Goal: Find specific page/section: Find specific page/section

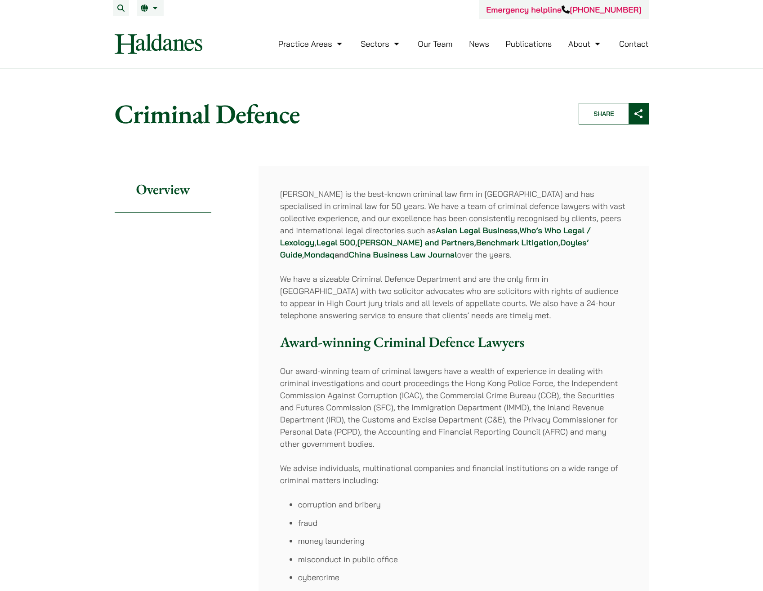
scroll to position [764, 0]
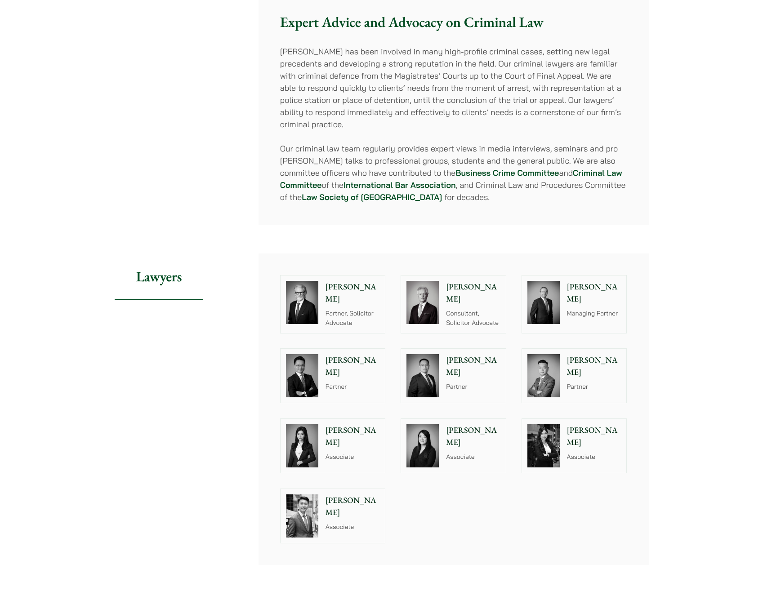
click at [475, 424] on p "[PERSON_NAME]" at bounding box center [473, 436] width 54 height 24
click at [477, 424] on p "[PERSON_NAME]" at bounding box center [473, 436] width 54 height 24
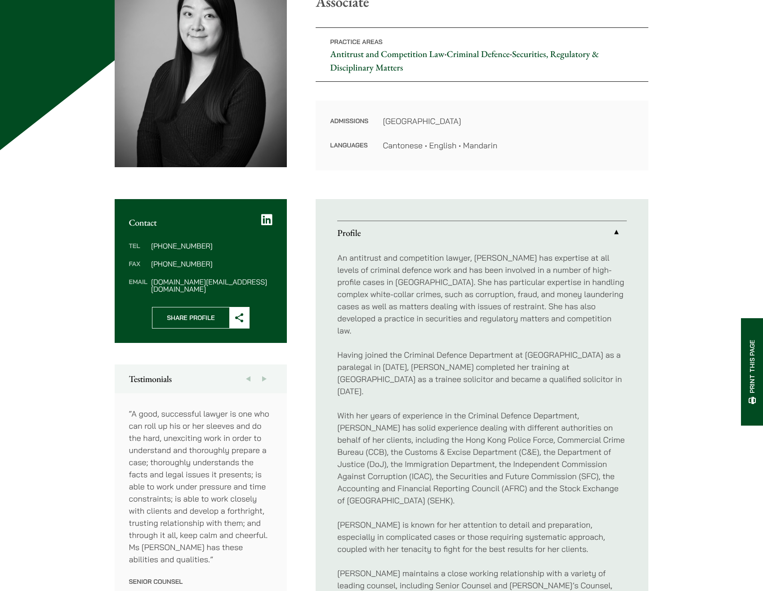
scroll to position [90, 0]
